Goal: Information Seeking & Learning: Stay updated

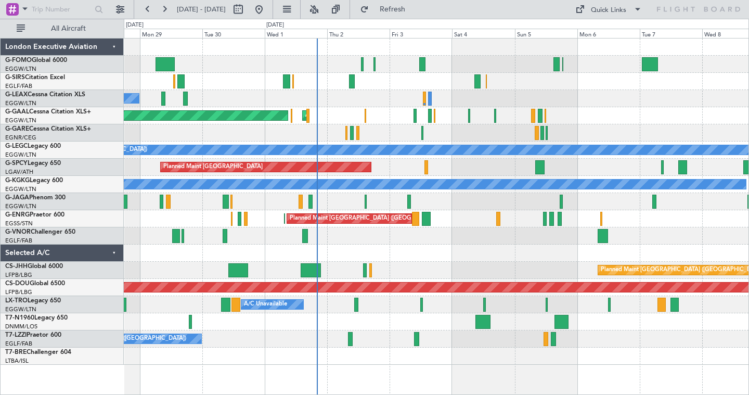
click at [545, 105] on div "A/C Unavailable" at bounding box center [436, 98] width 624 height 17
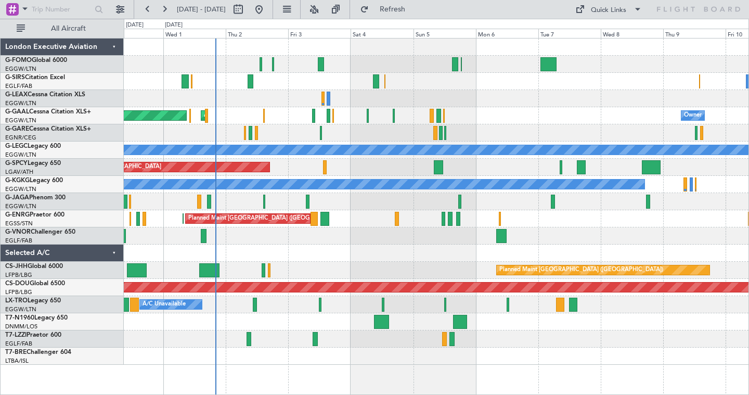
click at [561, 92] on div "Planned Maint [GEOGRAPHIC_DATA] ([GEOGRAPHIC_DATA]) A/C Unavailable Planned [GE…" at bounding box center [436, 201] width 624 height 326
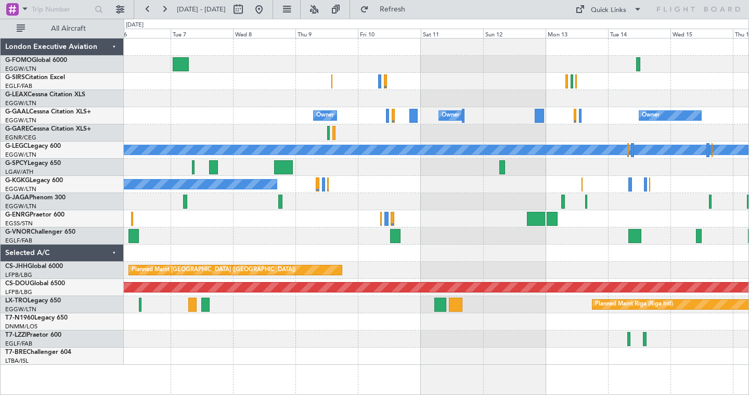
click at [342, 84] on div "Owner Owner Owner Owner No Crew Owner A/C Unavailable [GEOGRAPHIC_DATA] ([GEOGR…" at bounding box center [436, 201] width 624 height 326
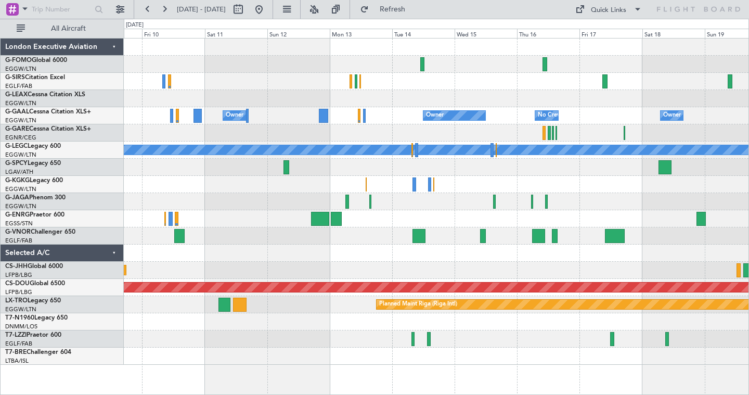
click at [400, 85] on div "Planned Maint Oxford ([GEOGRAPHIC_DATA]) Owner Owner No Crew Owner Owner Owner …" at bounding box center [436, 201] width 624 height 326
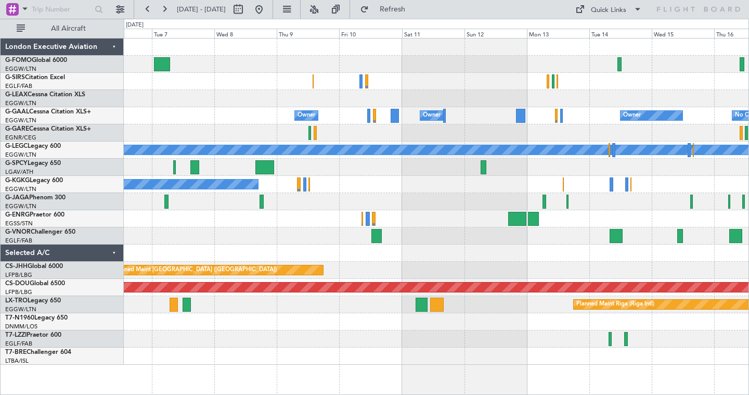
click at [366, 60] on div at bounding box center [436, 64] width 624 height 17
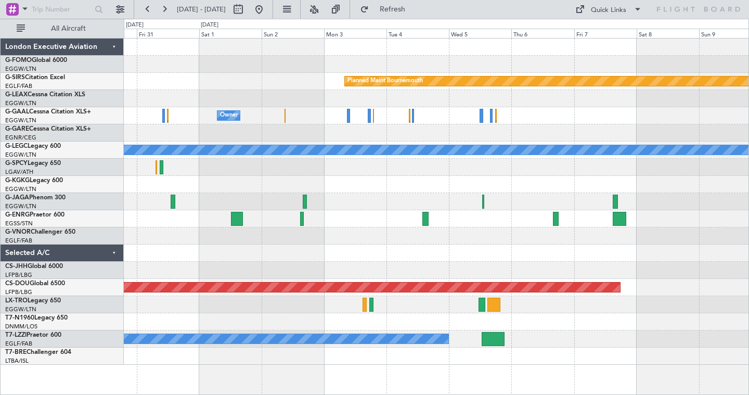
click at [162, 69] on div "Planned Maint Bournemouth Planned Maint [GEOGRAPHIC_DATA] Owner A/C Unavailable…" at bounding box center [436, 201] width 624 height 326
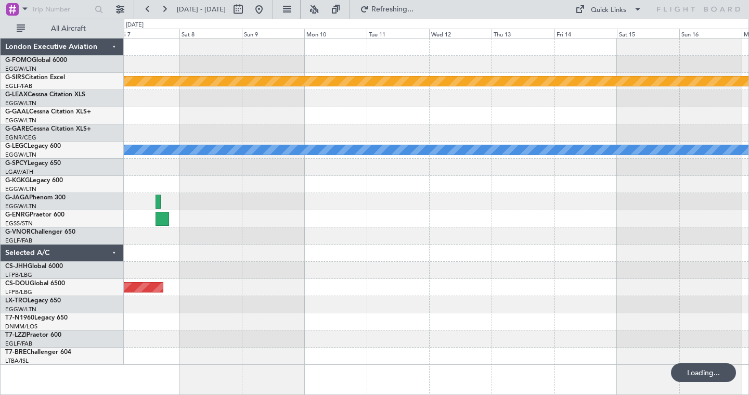
click at [139, 67] on div at bounding box center [436, 64] width 624 height 17
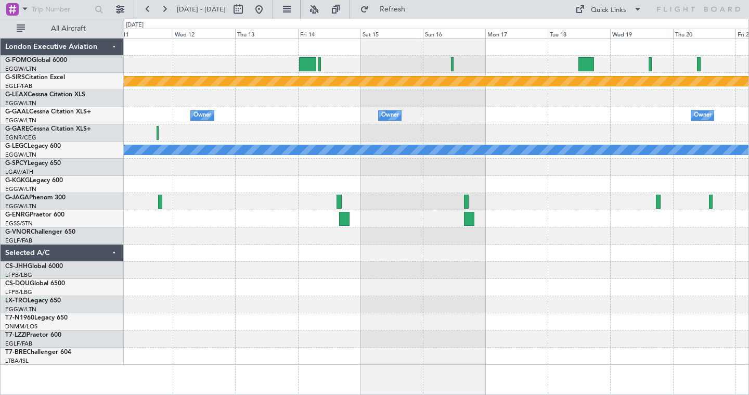
click at [406, 72] on div at bounding box center [436, 64] width 624 height 17
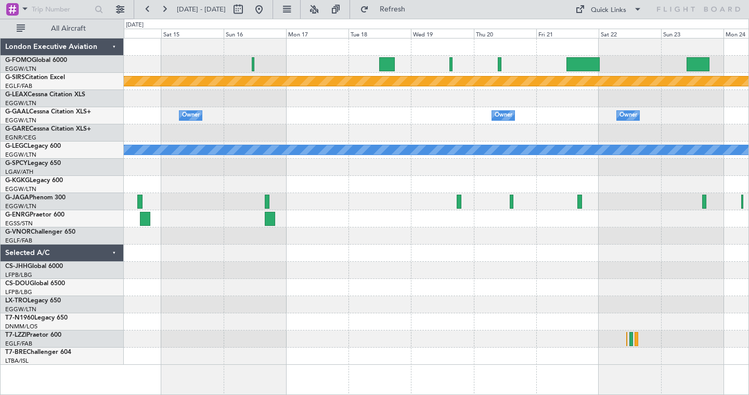
click at [435, 70] on div at bounding box center [436, 64] width 624 height 17
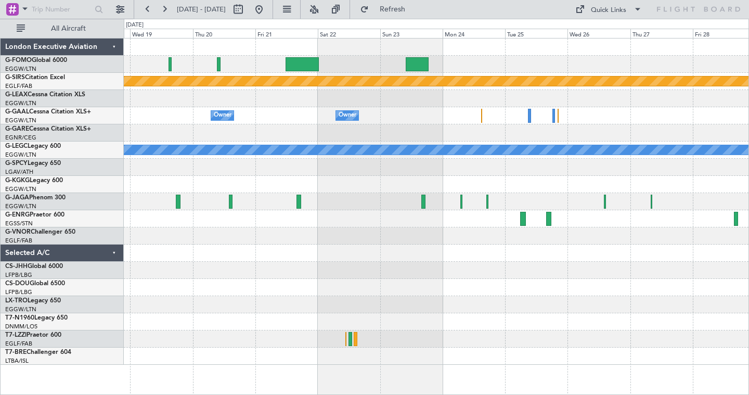
click at [369, 61] on div at bounding box center [436, 64] width 624 height 17
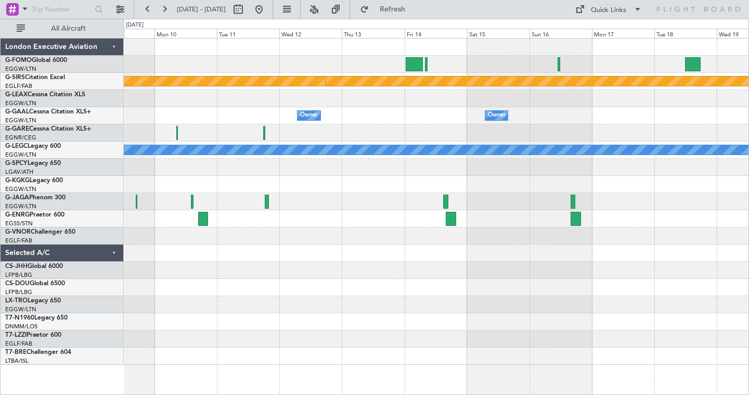
click at [748, 138] on div "Planned Maint Bournemouth Planned Maint [GEOGRAPHIC_DATA] Owner Owner Owner Own…" at bounding box center [374, 207] width 749 height 376
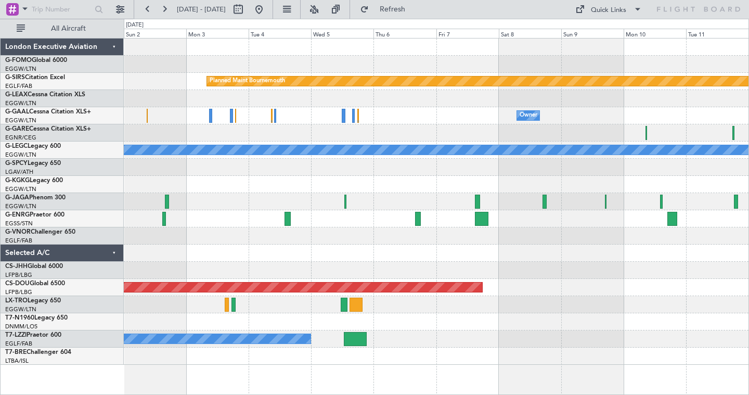
click at [713, 108] on div "Owner Owner Owner" at bounding box center [436, 115] width 624 height 17
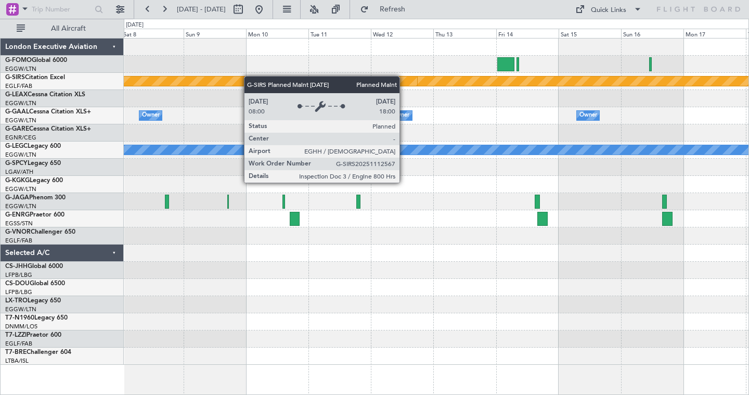
click at [202, 85] on div "Planned Maint Bournemouth Planned Maint [GEOGRAPHIC_DATA] Owner Owner Owner Own…" at bounding box center [436, 201] width 624 height 326
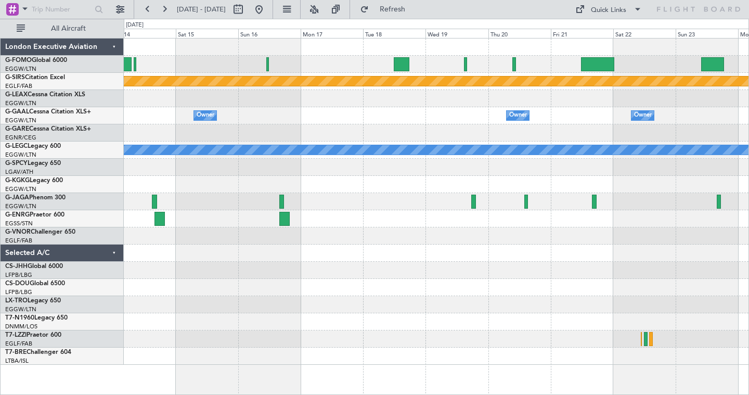
click at [291, 106] on div at bounding box center [436, 98] width 624 height 17
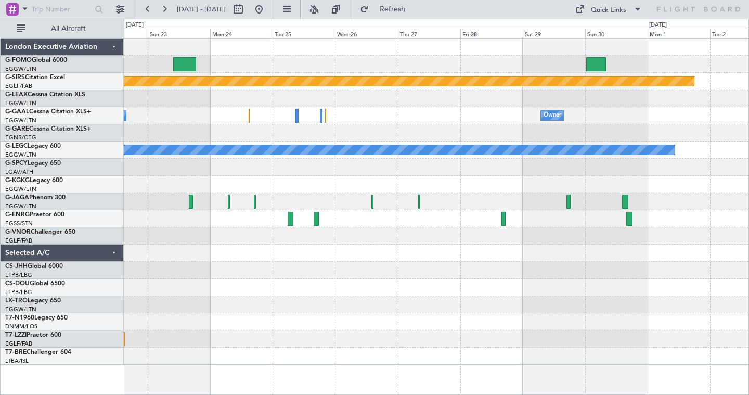
click at [155, 114] on div "Planned Maint Bournemouth Owner Owner Owner A/C Unavailable [GEOGRAPHIC_DATA] (…" at bounding box center [436, 201] width 624 height 326
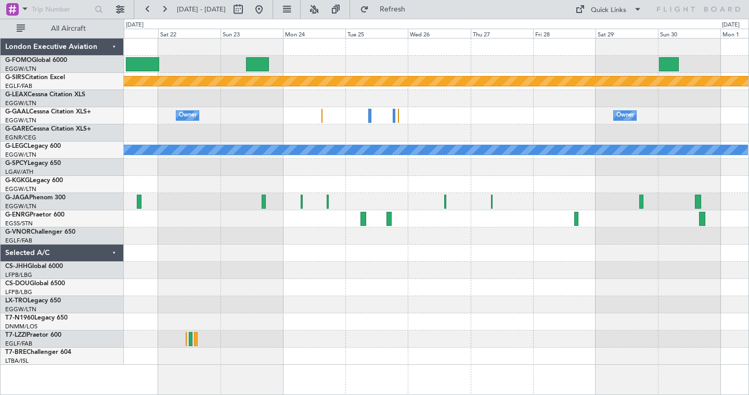
click at [355, 66] on div at bounding box center [436, 64] width 624 height 17
